Goal: Check status: Check status

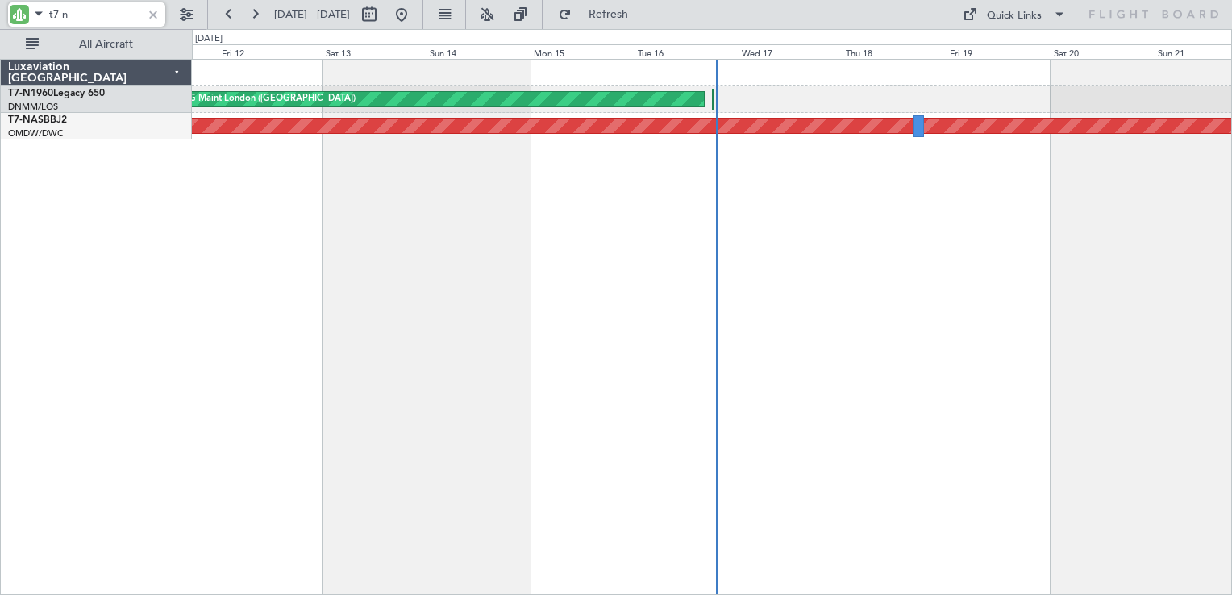
type input "t7-n"
click at [78, 91] on link "T7-N1960 Legacy 650" at bounding box center [56, 94] width 97 height 10
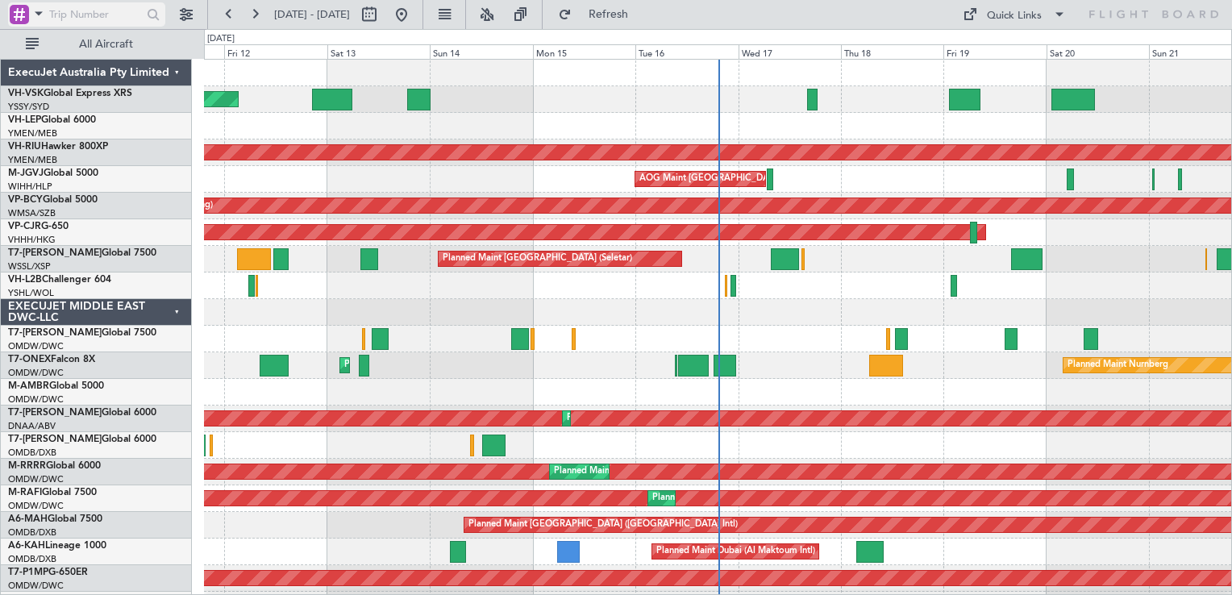
click at [11, 21] on div at bounding box center [19, 14] width 19 height 19
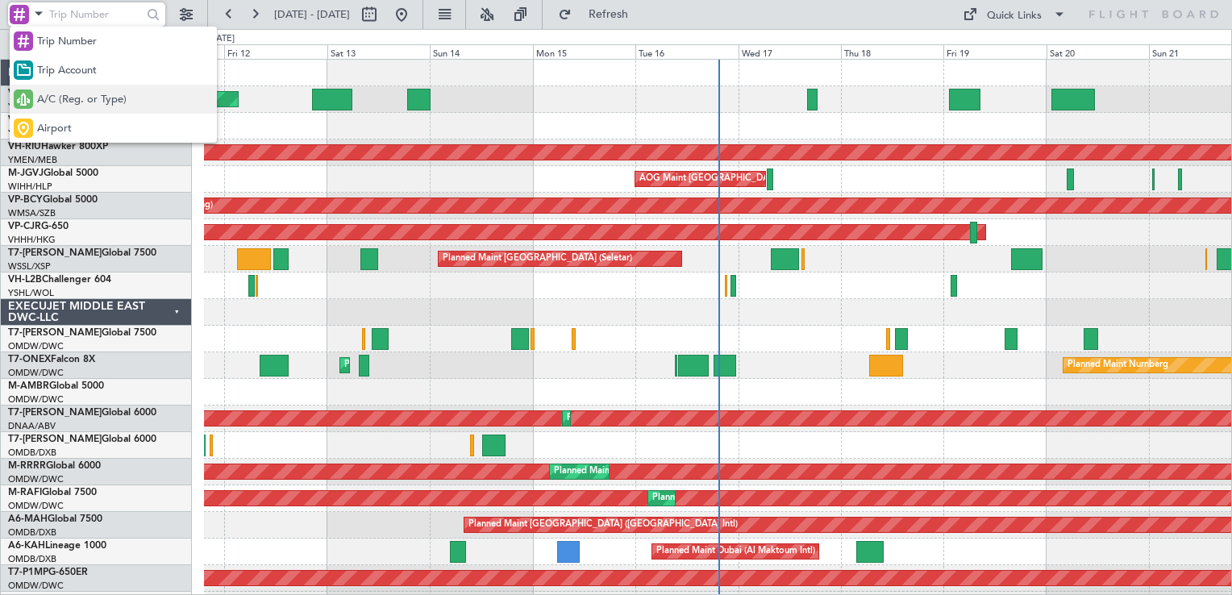
click at [74, 102] on span "A/C (Reg. or Type)" at bounding box center [82, 100] width 90 height 16
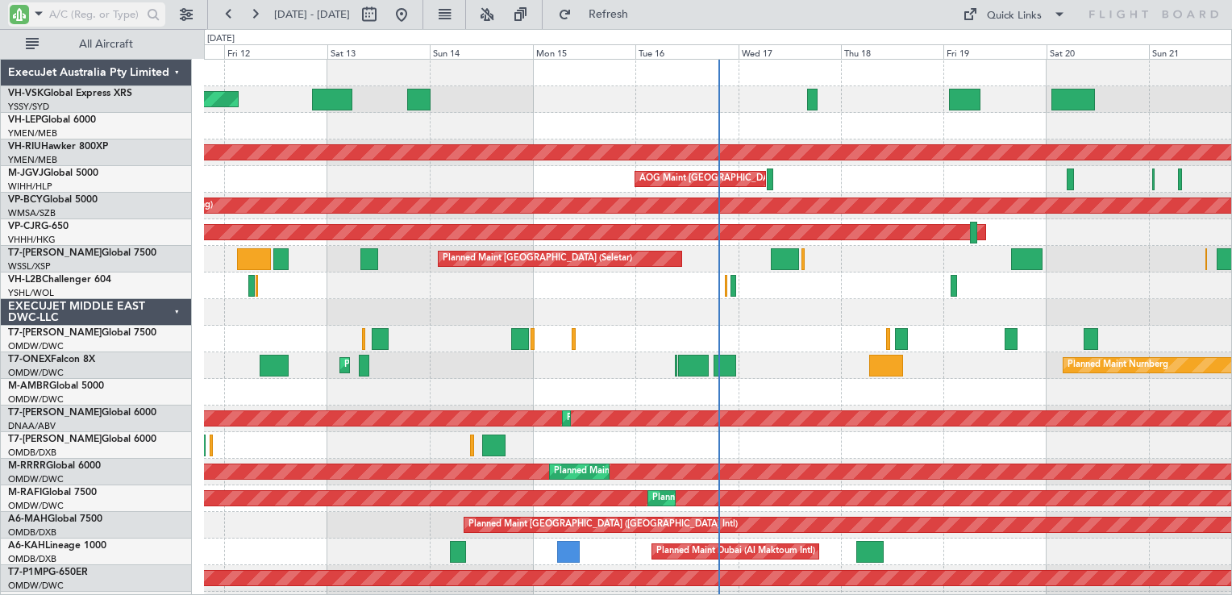
click at [83, 23] on input "text" at bounding box center [95, 14] width 93 height 24
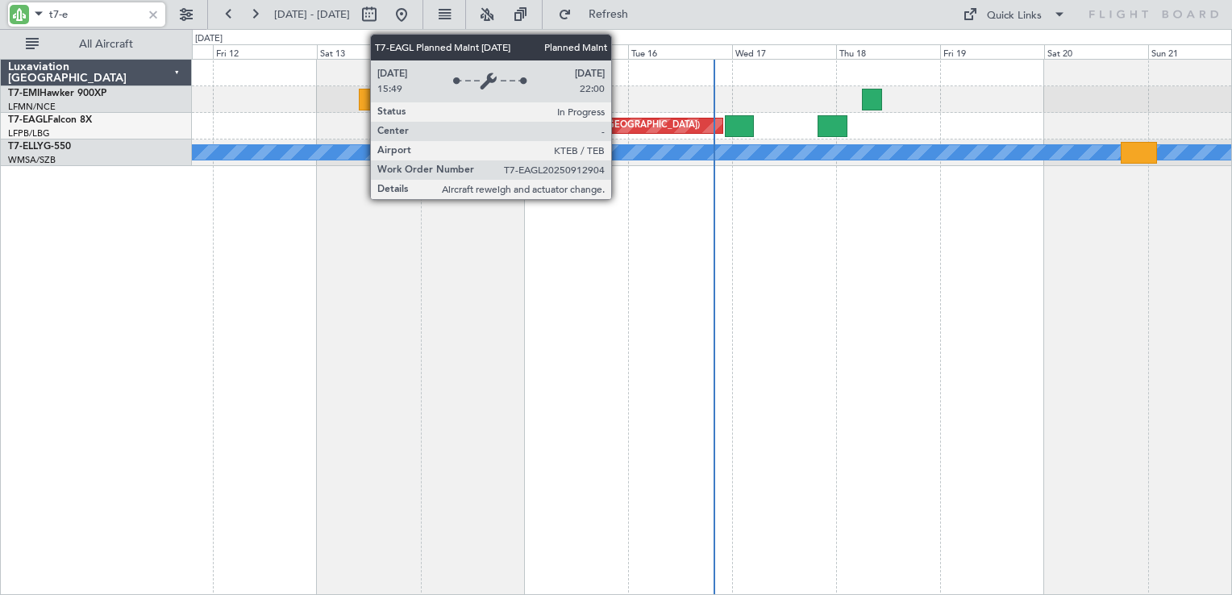
click at [618, 123] on div "Planned Maint [US_STATE] ([GEOGRAPHIC_DATA])" at bounding box center [596, 126] width 207 height 24
click at [621, 125] on div "Planned Maint [US_STATE] ([GEOGRAPHIC_DATA])" at bounding box center [596, 126] width 207 height 24
click at [621, 123] on div "Planned Maint [US_STATE] ([GEOGRAPHIC_DATA])" at bounding box center [596, 126] width 207 height 24
click at [623, 124] on div "Planned Maint [US_STATE] ([GEOGRAPHIC_DATA])" at bounding box center [596, 126] width 207 height 24
type input "t7-e"
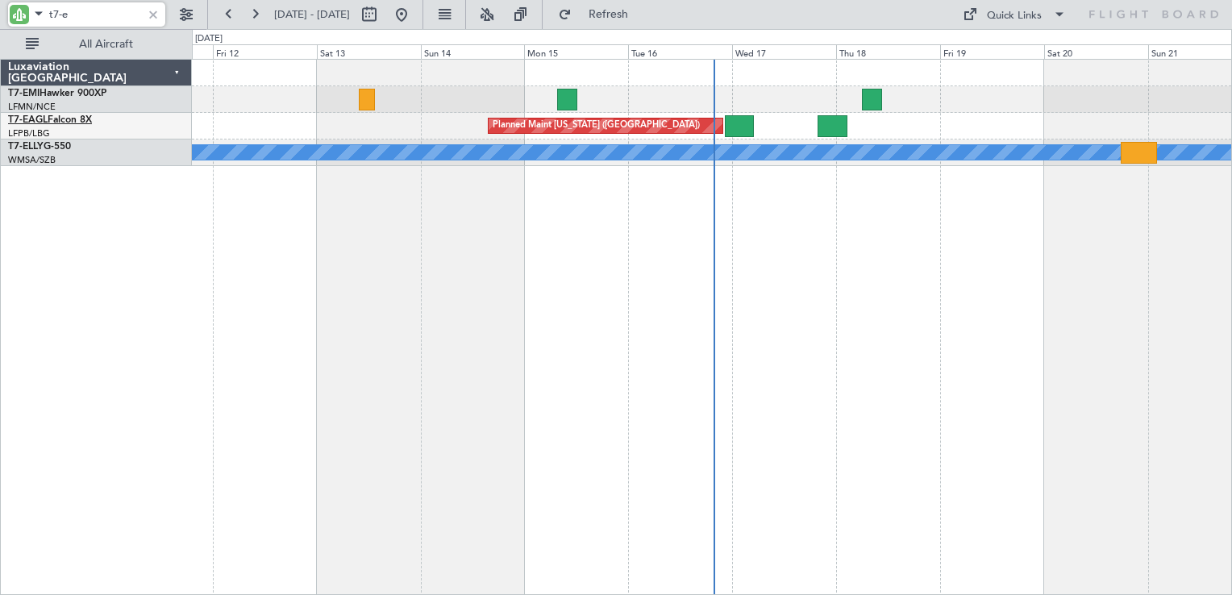
click at [45, 118] on span "T7-EAGL" at bounding box center [28, 120] width 40 height 10
click at [152, 15] on div at bounding box center [153, 15] width 18 height 18
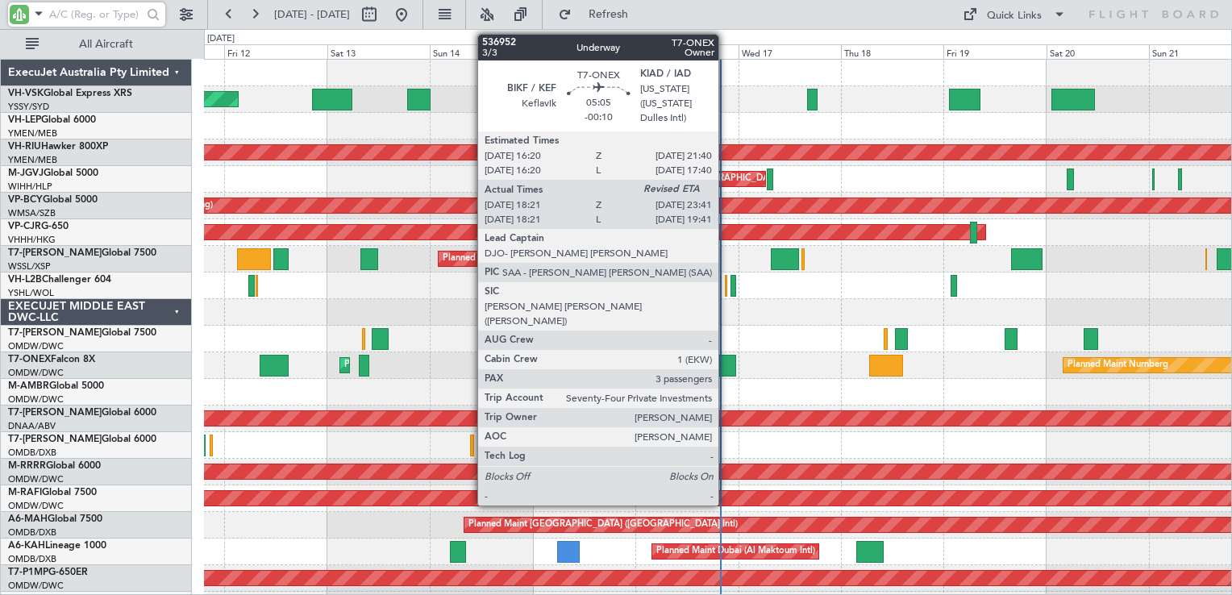
click at [726, 366] on div at bounding box center [725, 366] width 23 height 22
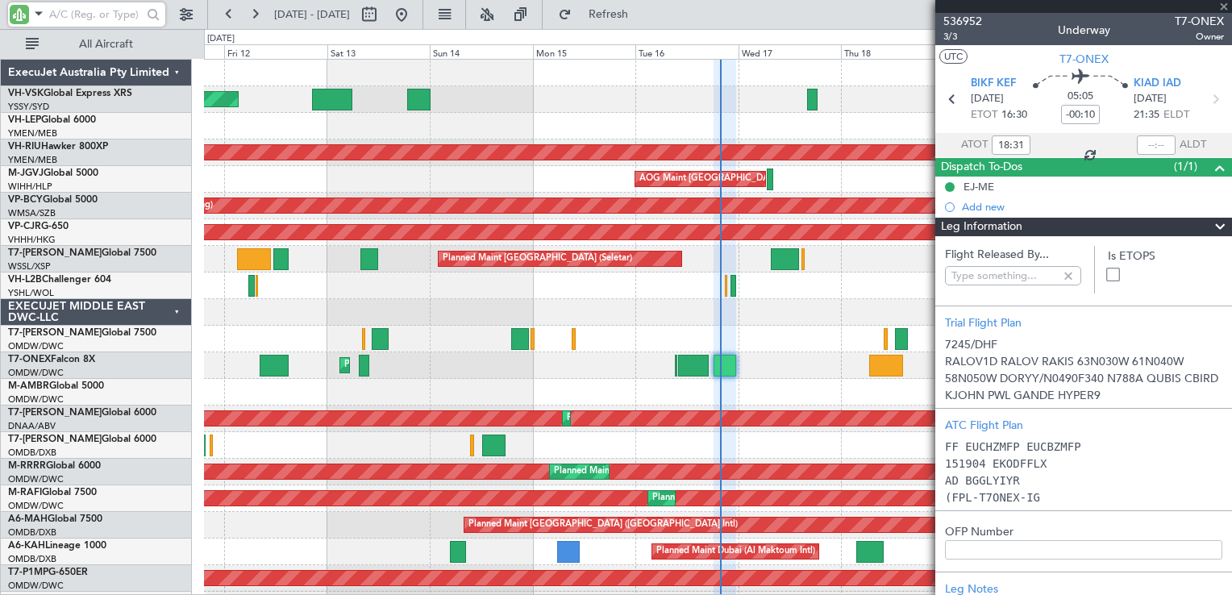
type input "[PERSON_NAME] ([PERSON_NAME])"
type input "7311"
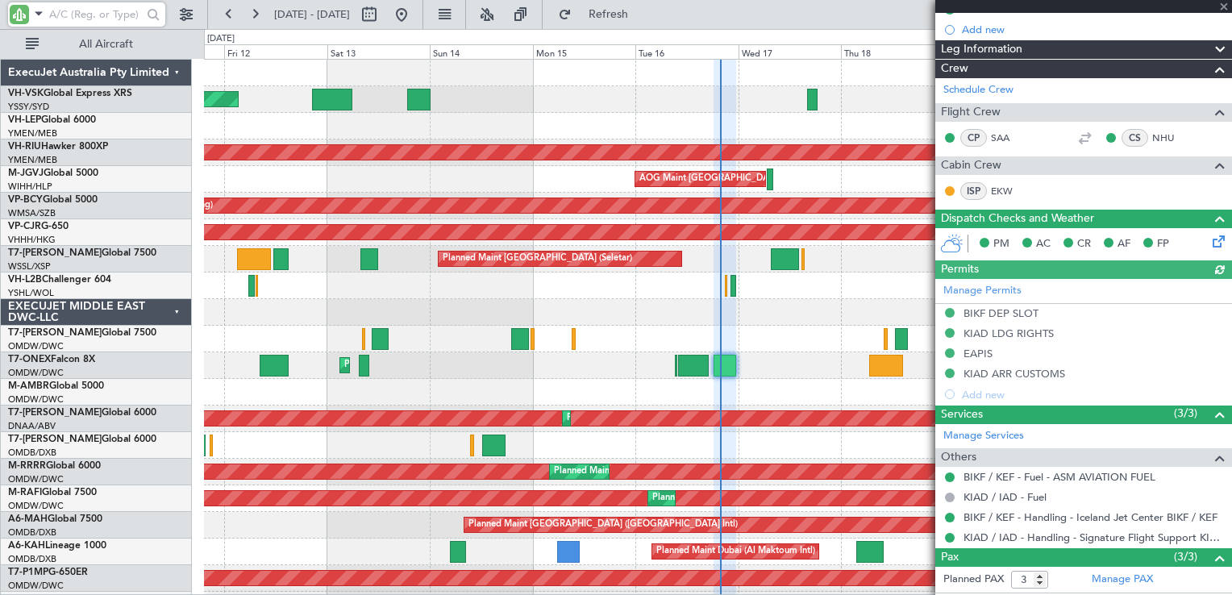
scroll to position [281, 0]
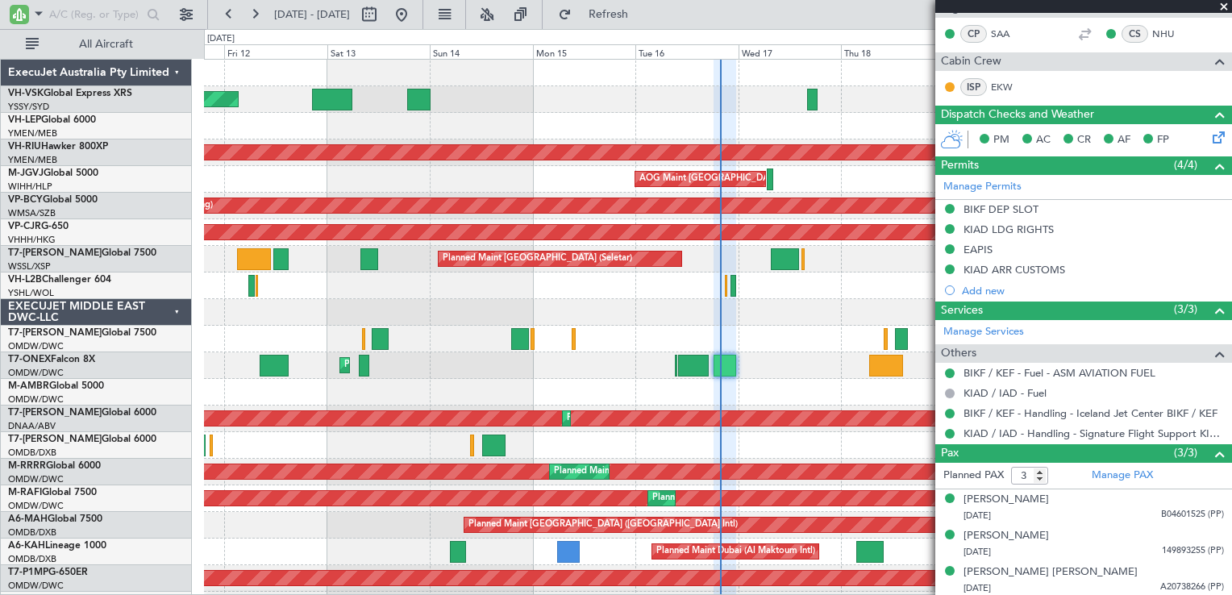
click at [1222, 8] on span at bounding box center [1224, 7] width 16 height 15
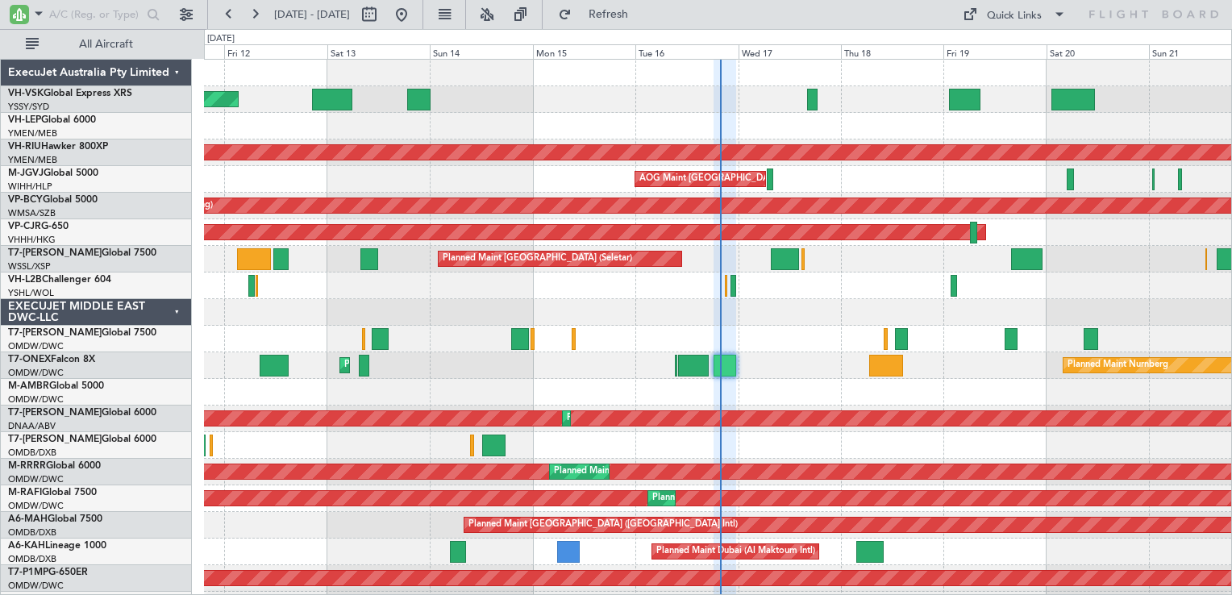
type input "0"
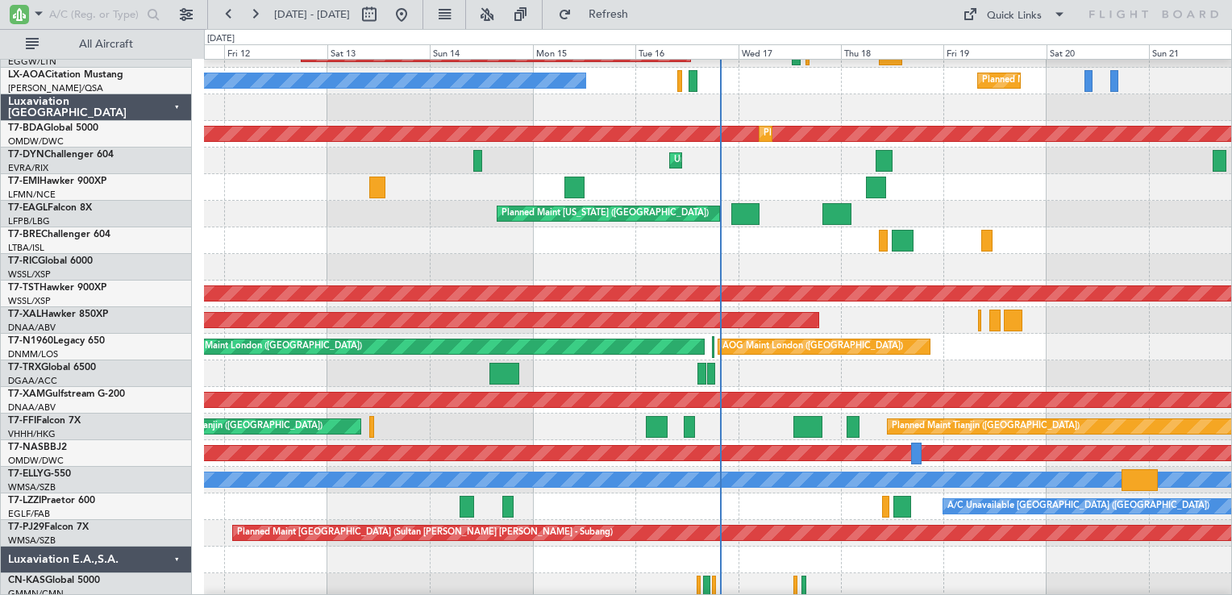
scroll to position [1935, 0]
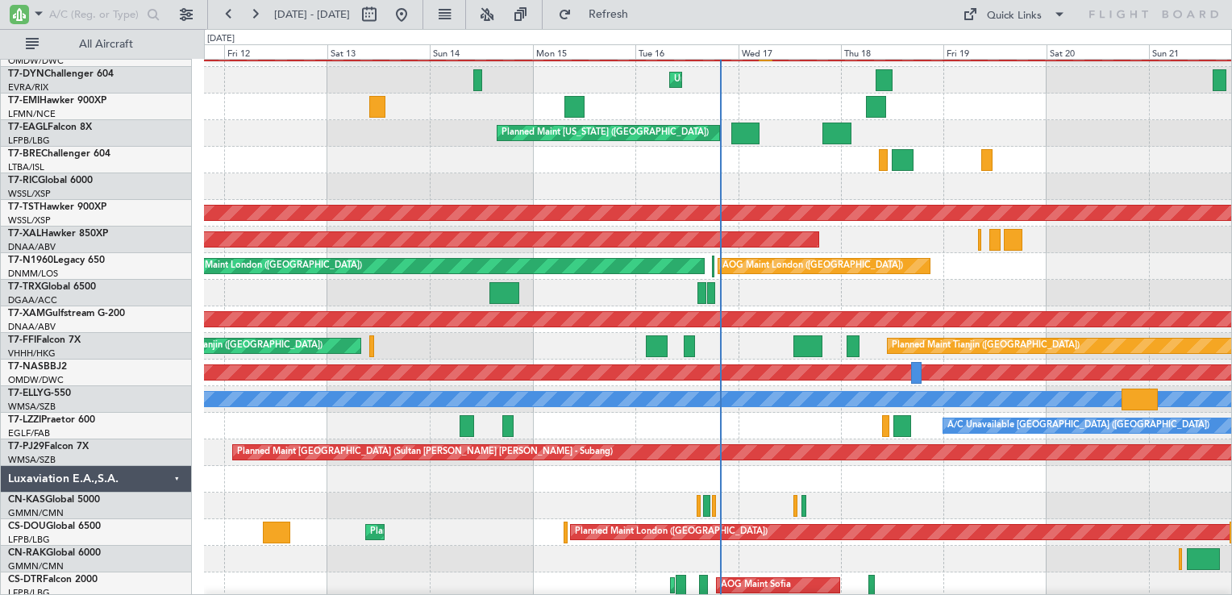
click at [819, 127] on div "Planned Maint [US_STATE] ([GEOGRAPHIC_DATA])" at bounding box center [717, 133] width 1027 height 27
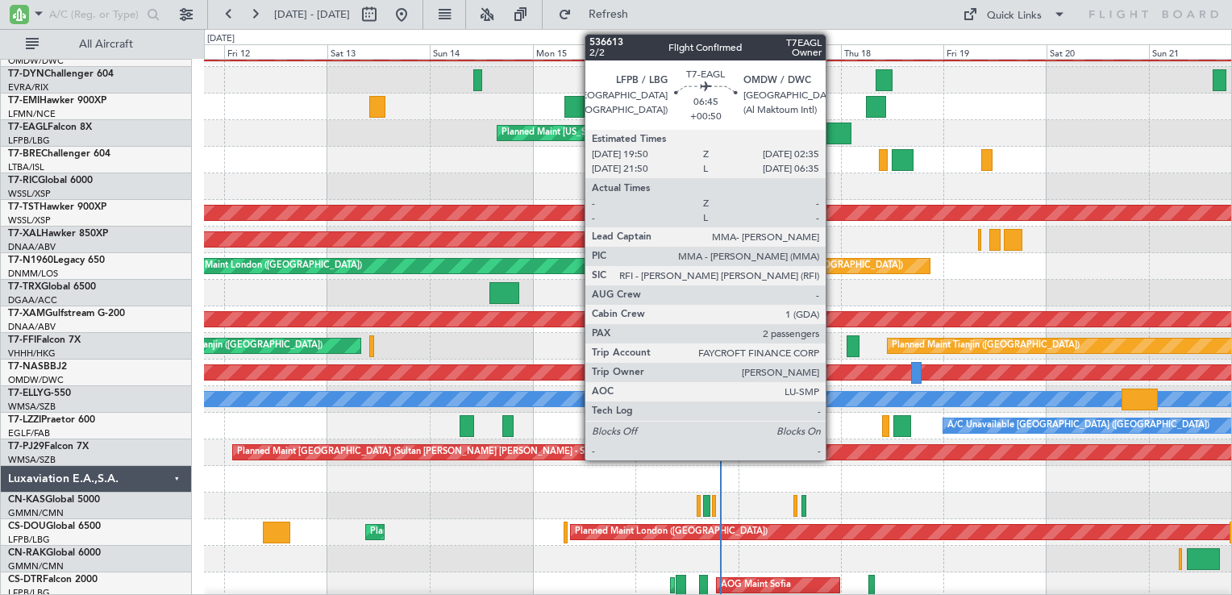
click at [833, 137] on div at bounding box center [836, 134] width 29 height 22
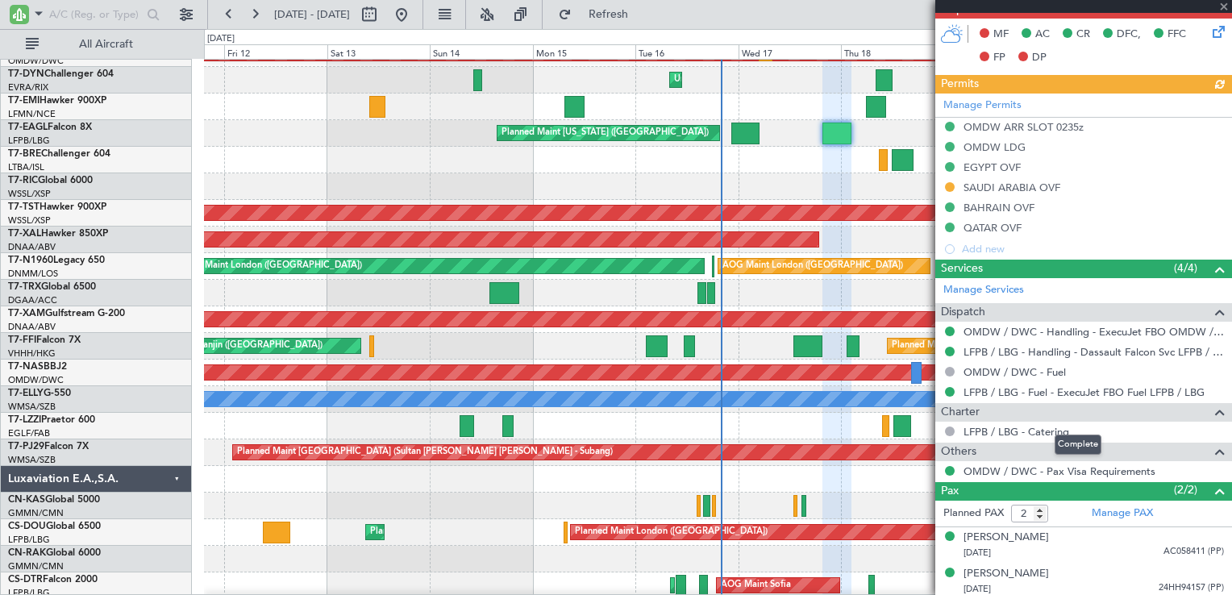
scroll to position [489, 0]
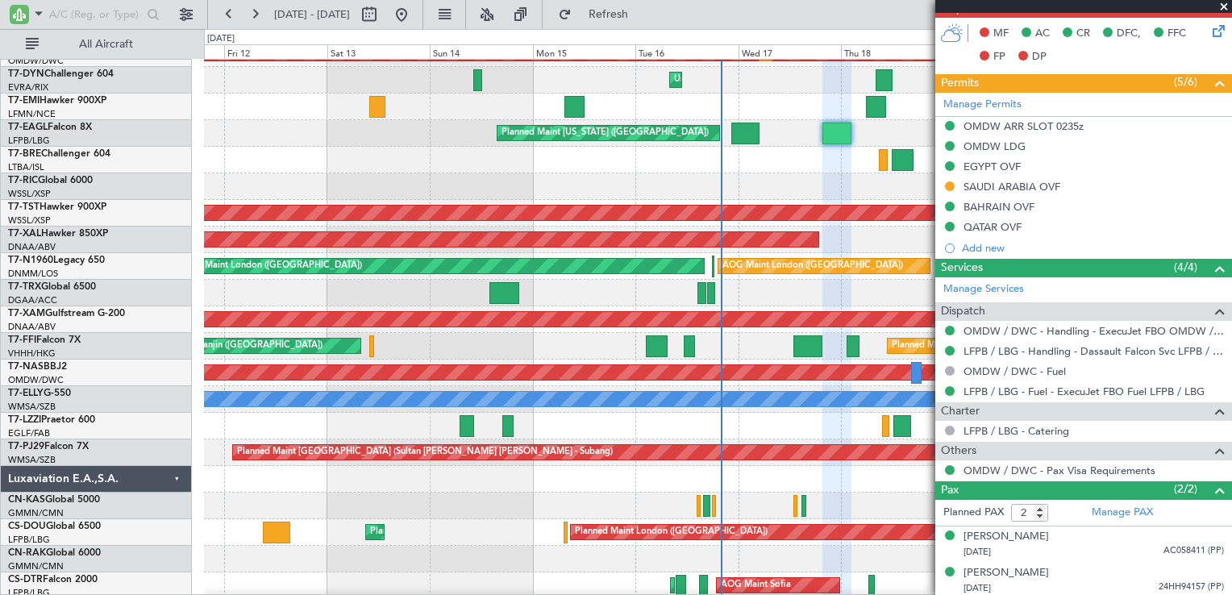
click at [1226, 5] on span at bounding box center [1224, 7] width 16 height 15
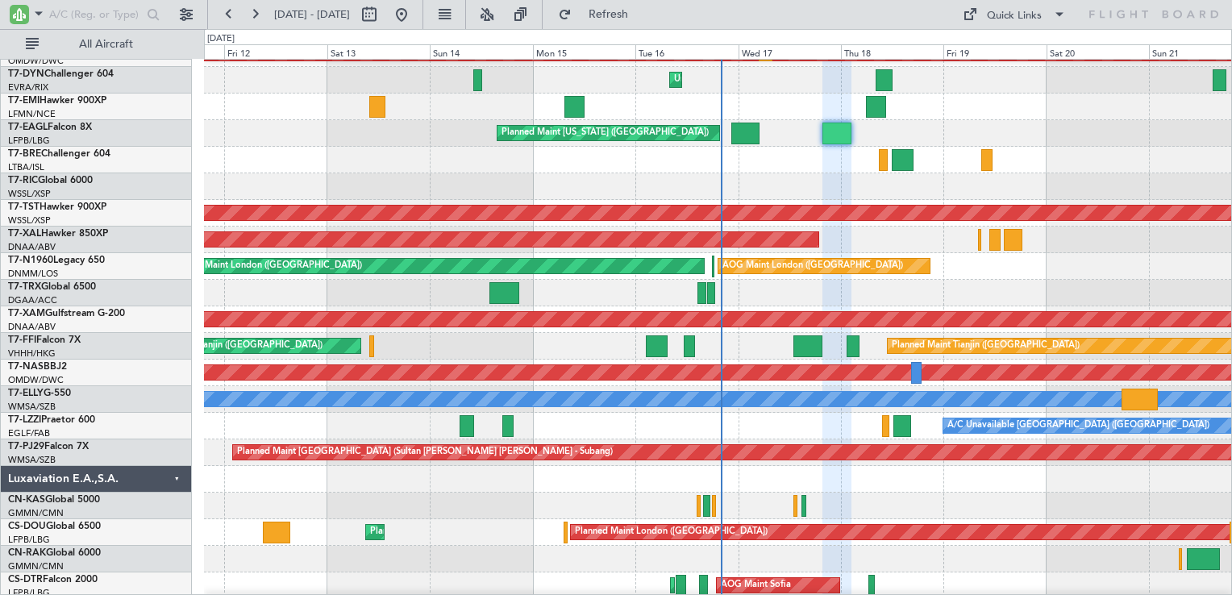
type input "0"
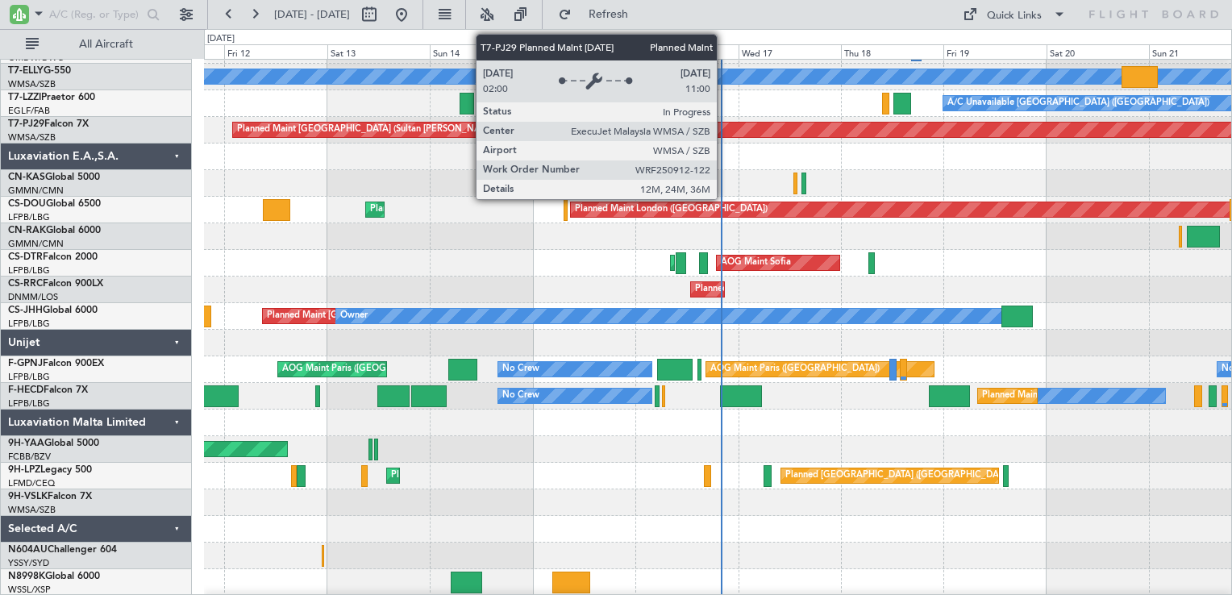
scroll to position [2284, 0]
